Goal: Transaction & Acquisition: Purchase product/service

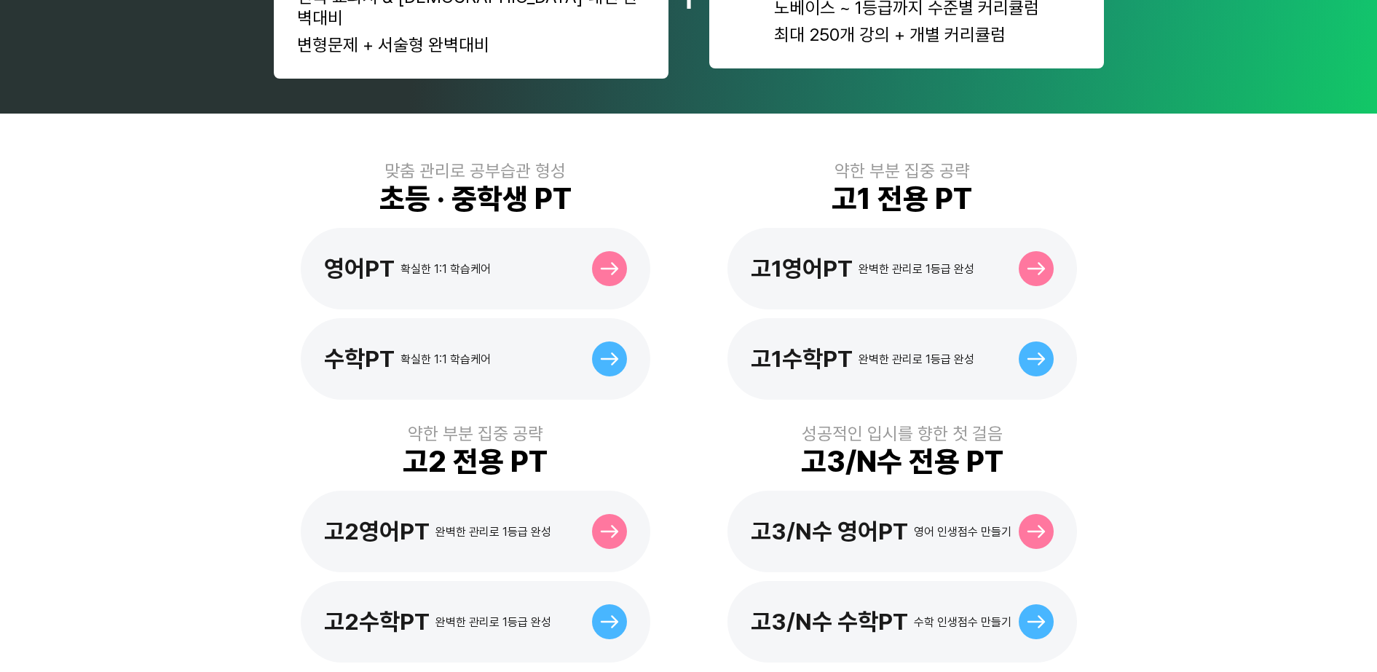
scroll to position [364, 0]
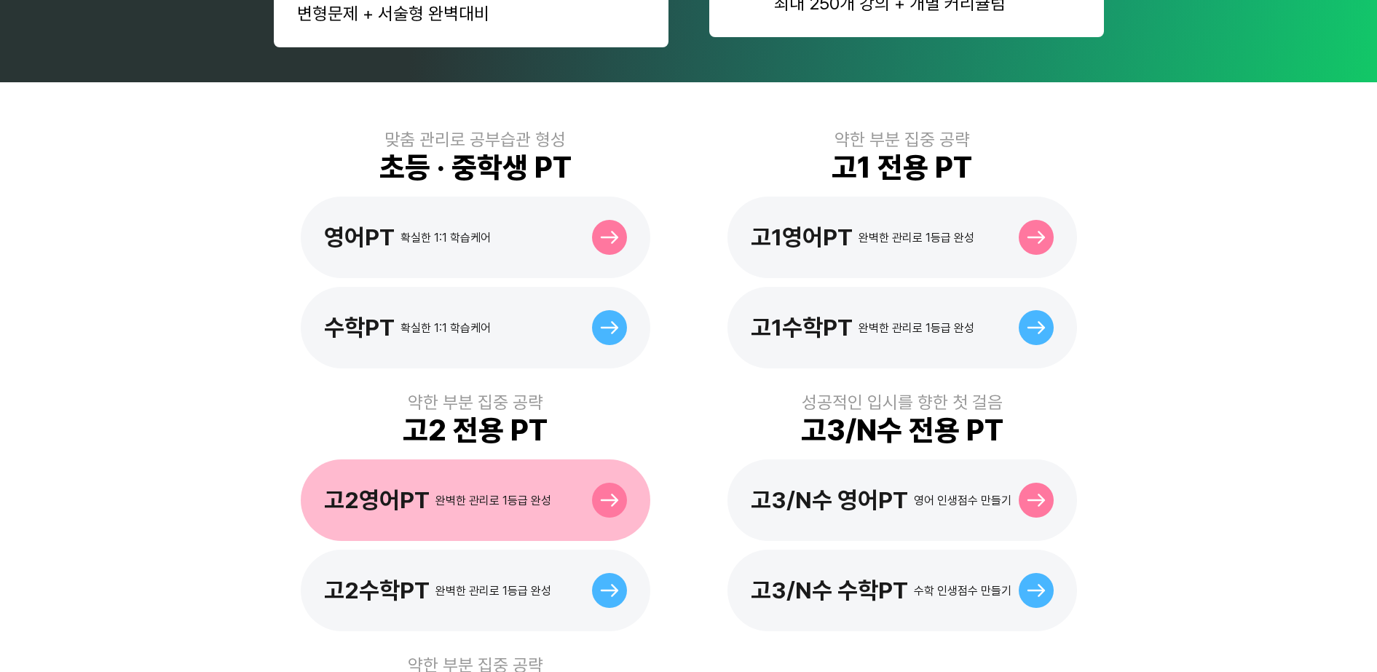
click at [575, 505] on div "고2영어PT 완벽한 관리로 1등급 완성" at bounding box center [476, 501] width 350 height 82
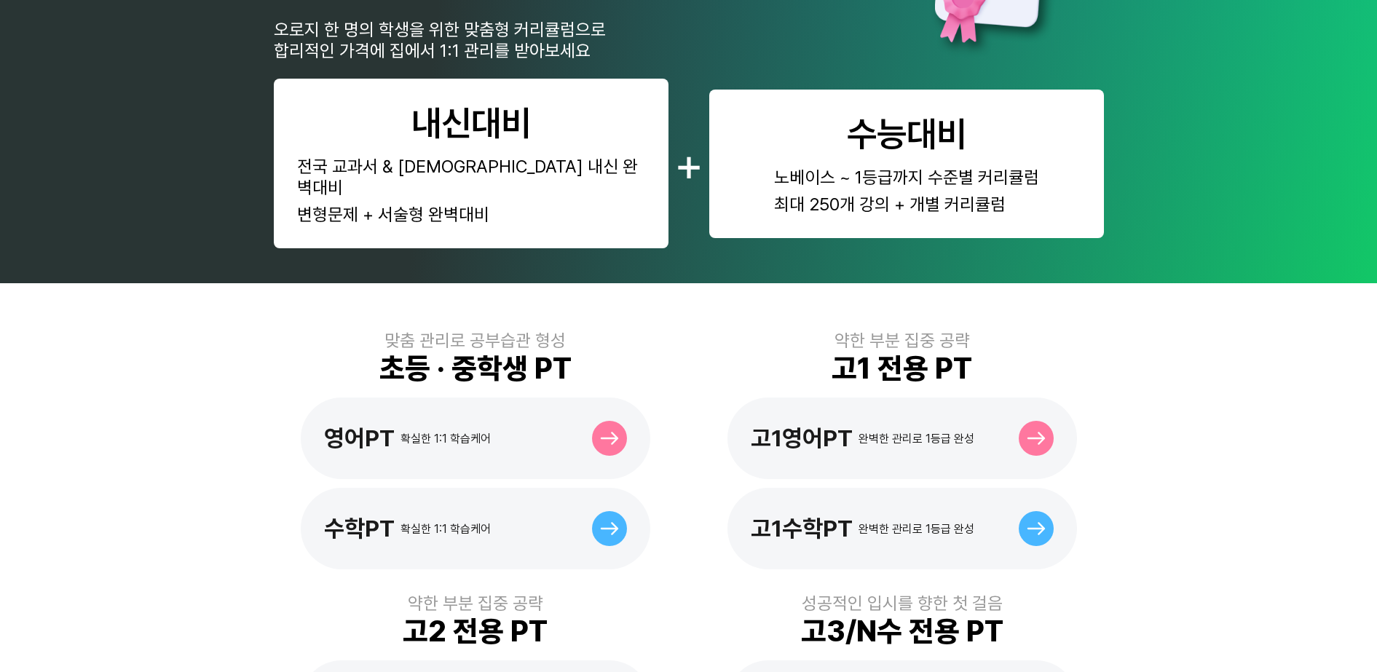
scroll to position [182, 0]
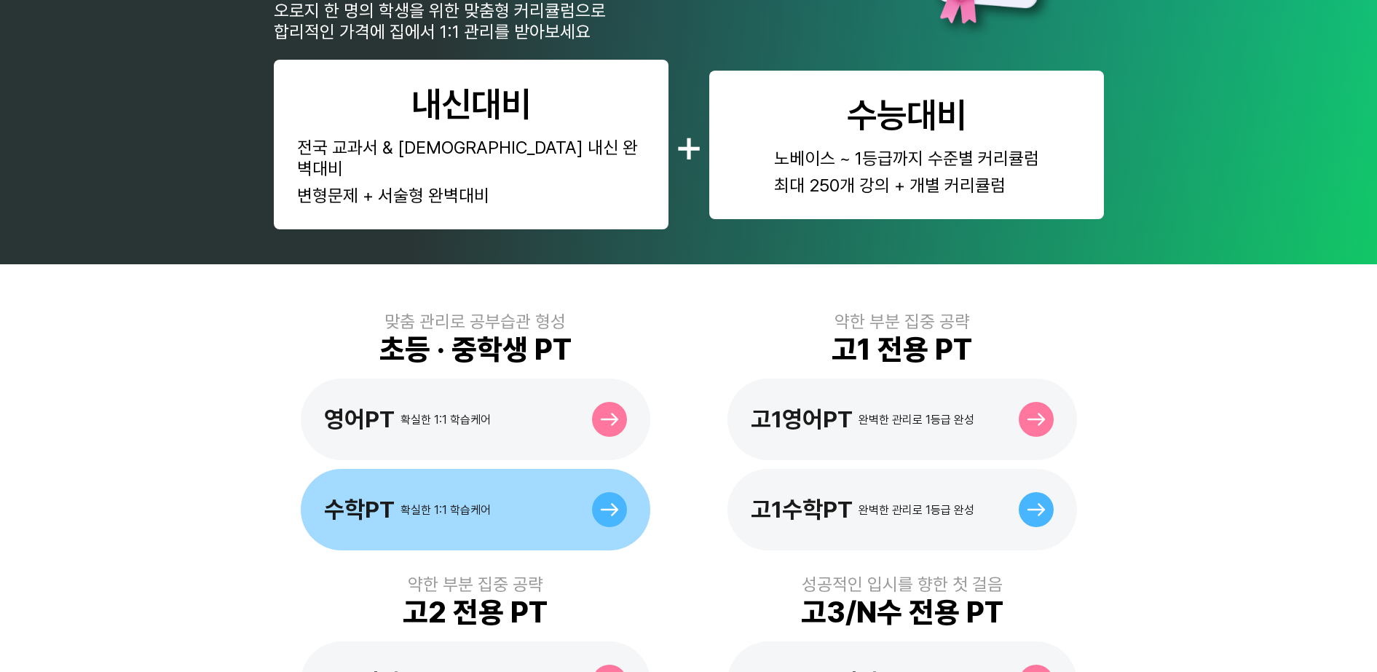
click at [600, 492] on div at bounding box center [609, 509] width 35 height 35
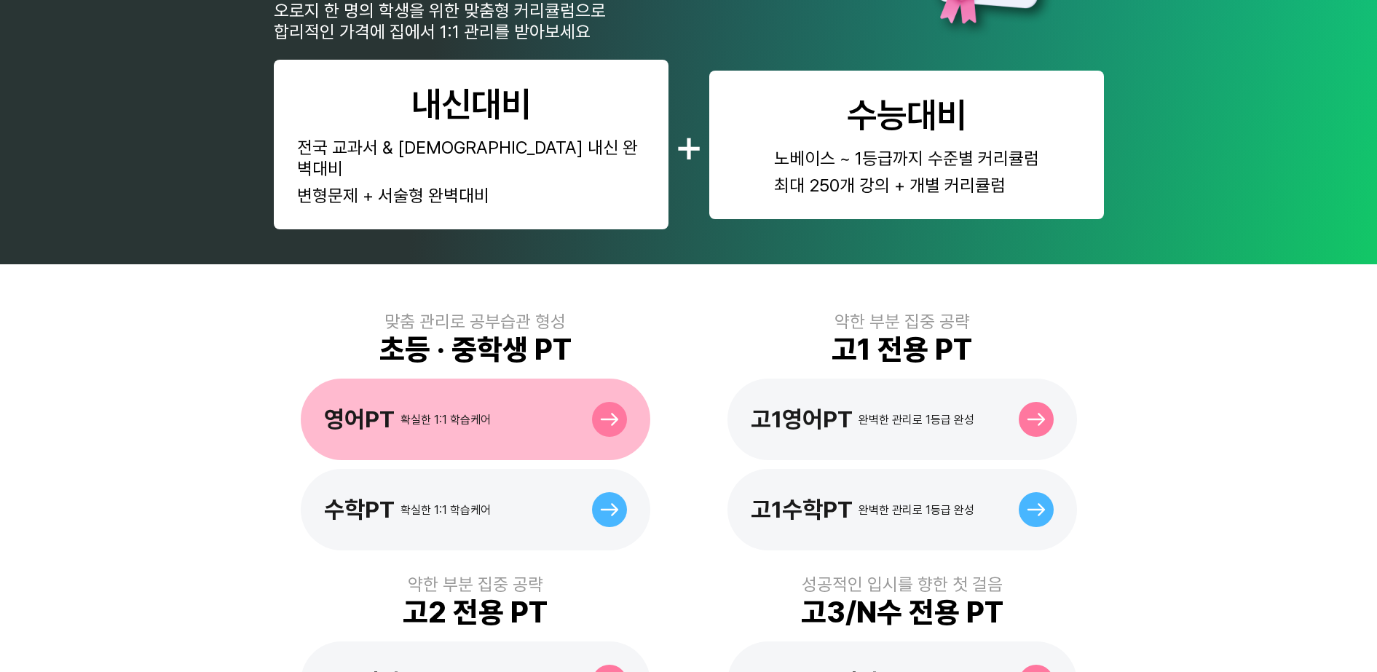
scroll to position [182, 0]
click at [529, 398] on div "영어PT 확실한 1:1 학습케어" at bounding box center [476, 420] width 350 height 82
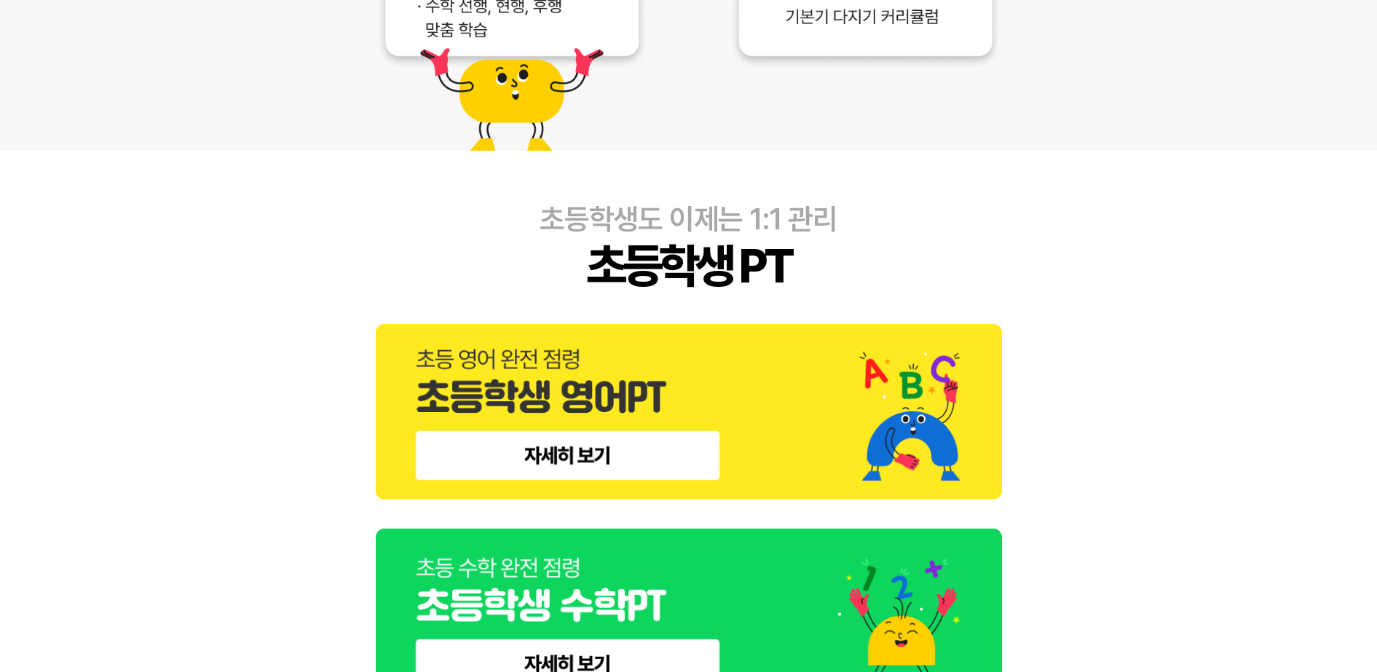
scroll to position [819, 0]
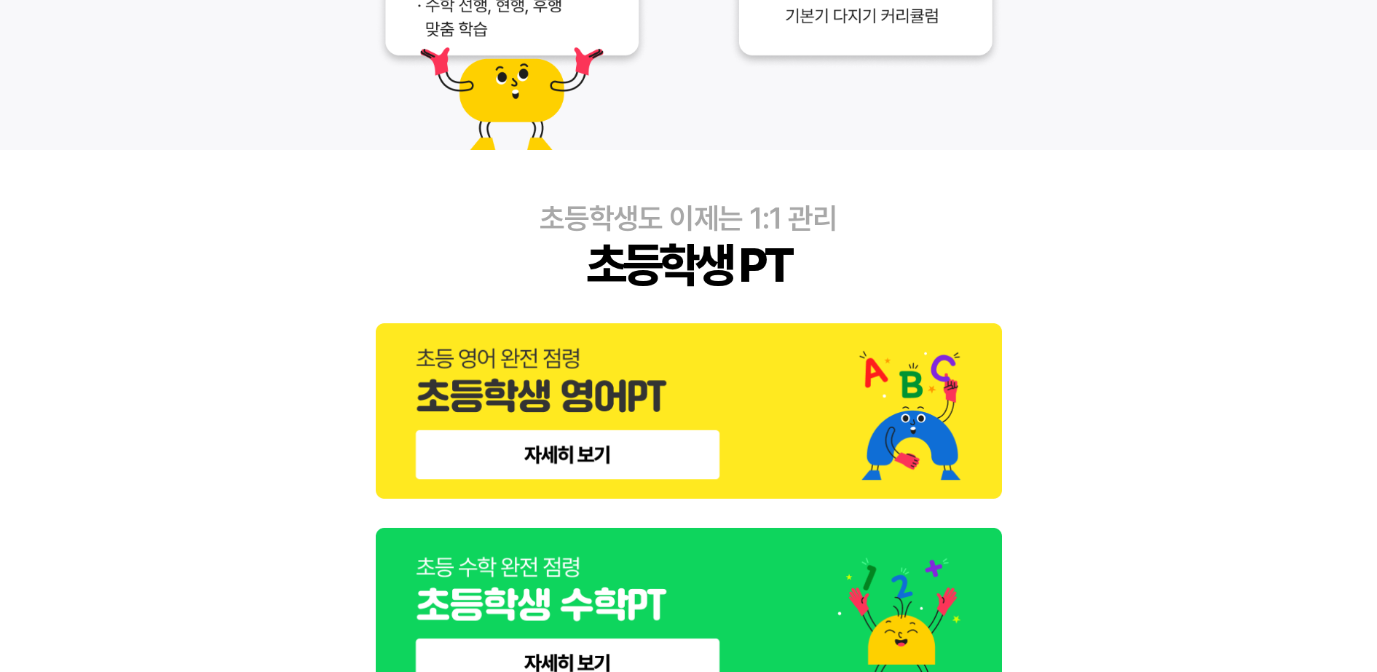
click at [634, 445] on img at bounding box center [689, 411] width 626 height 176
